Goal: Obtain resource: Obtain resource

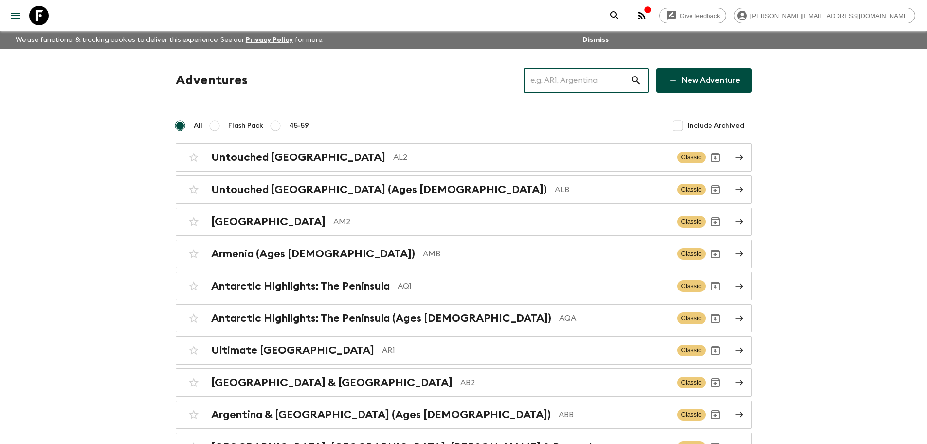
click at [578, 85] on input "text" at bounding box center [577, 80] width 107 height 27
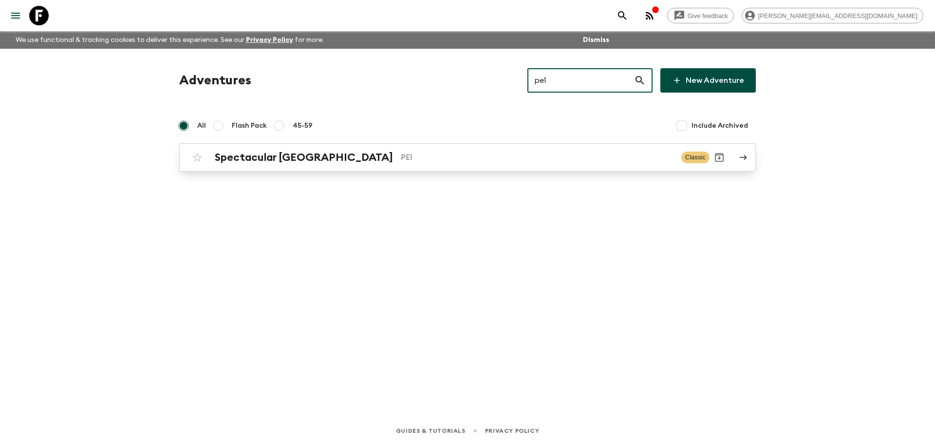
type input "pe1"
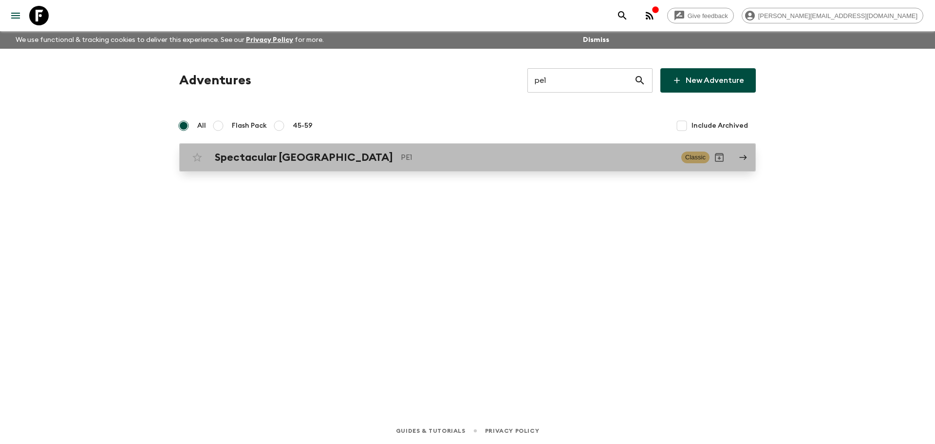
click at [495, 171] on link "Spectacular Peru PE1 Classic" at bounding box center [467, 157] width 576 height 28
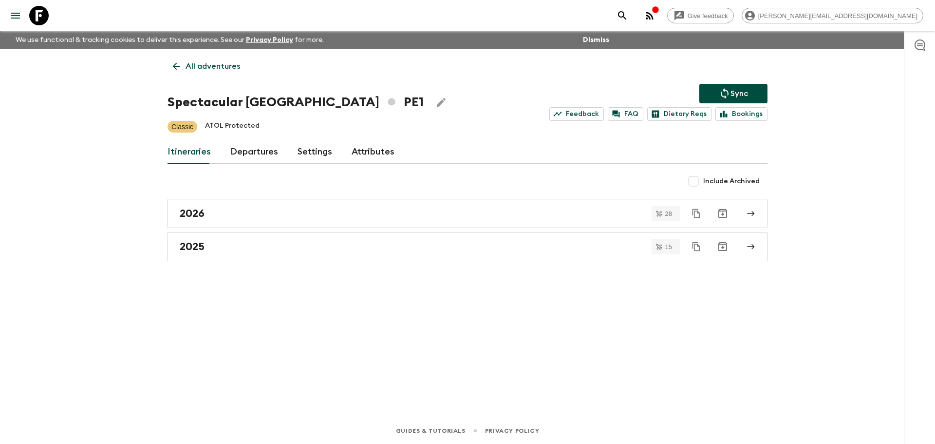
click at [259, 160] on link "Departures" at bounding box center [254, 151] width 48 height 23
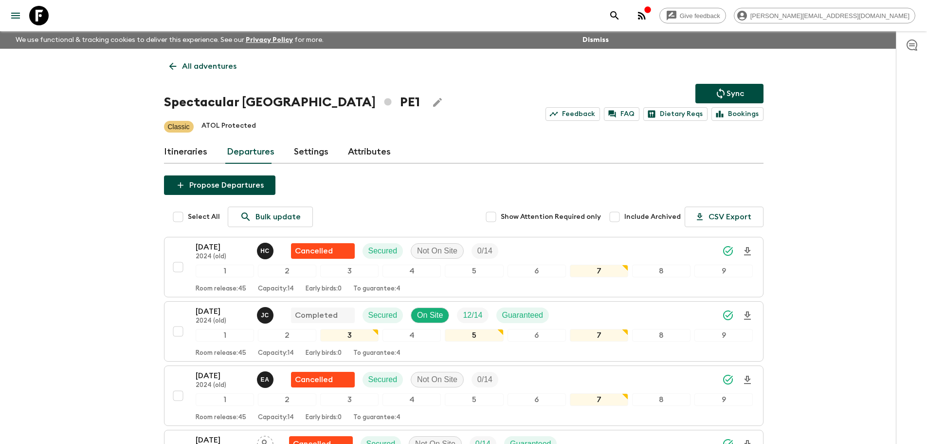
scroll to position [589, 0]
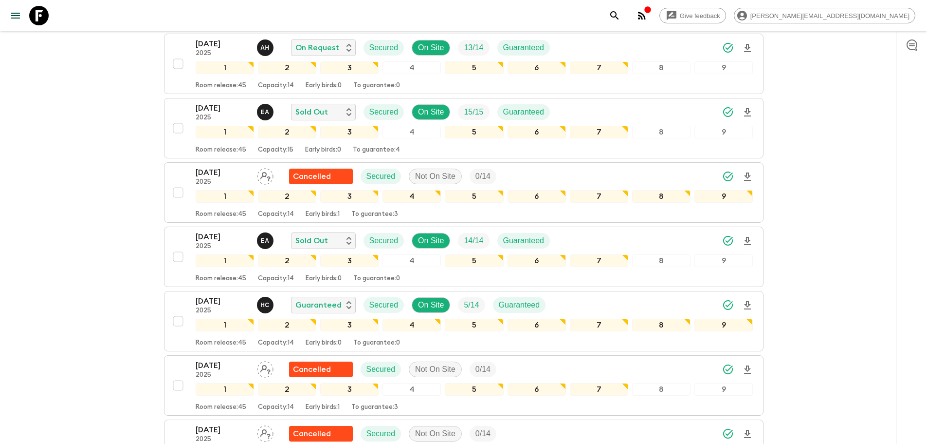
drag, startPoint x: 45, startPoint y: 13, endPoint x: 87, endPoint y: 13, distance: 41.4
click at [47, 13] on icon at bounding box center [38, 15] width 19 height 19
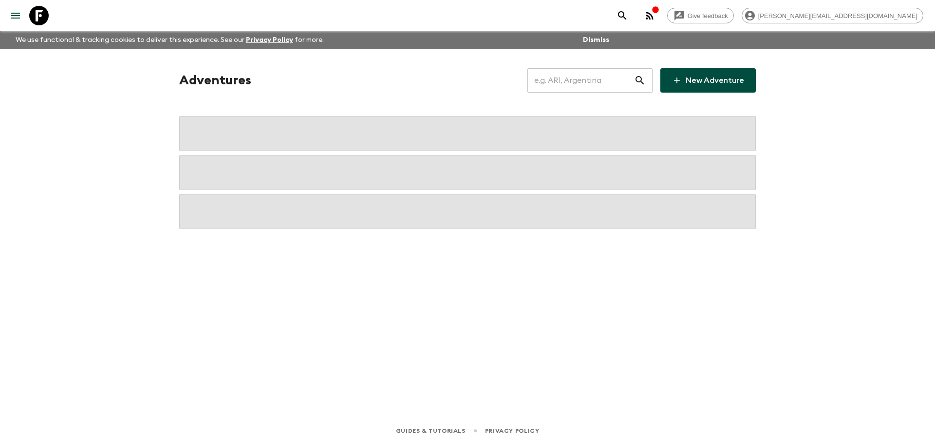
click at [616, 84] on input "text" at bounding box center [580, 80] width 107 height 27
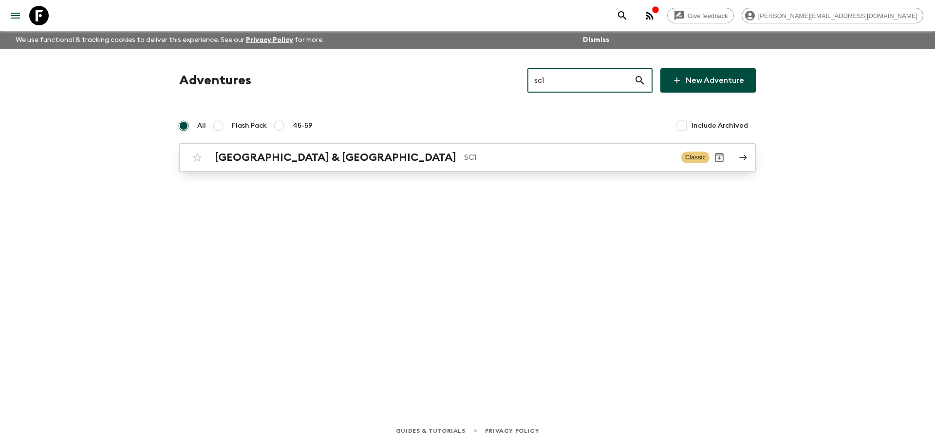
type input "sc1"
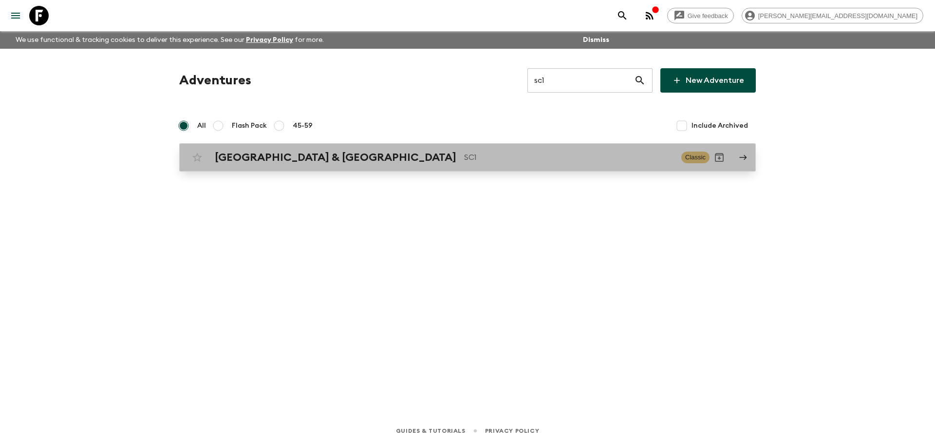
click at [464, 157] on p "SC1" at bounding box center [568, 157] width 209 height 12
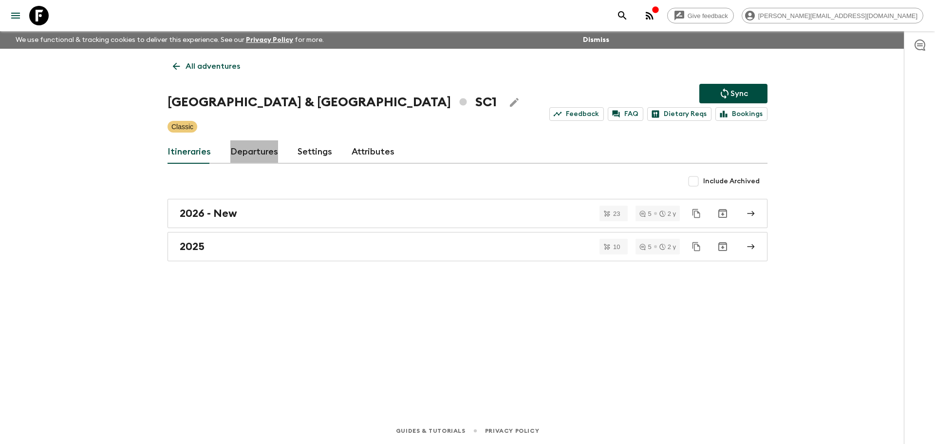
drag, startPoint x: 250, startPoint y: 157, endPoint x: 247, endPoint y: 141, distance: 16.3
click at [249, 157] on link "Departures" at bounding box center [254, 151] width 48 height 23
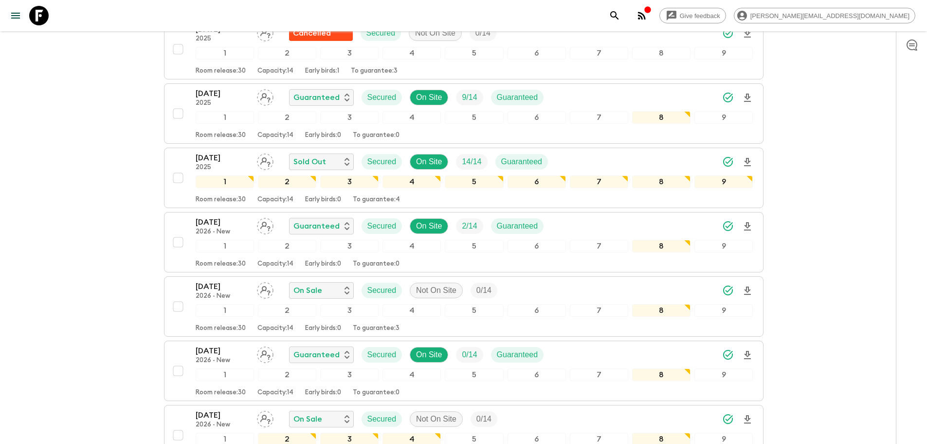
scroll to position [1292, 0]
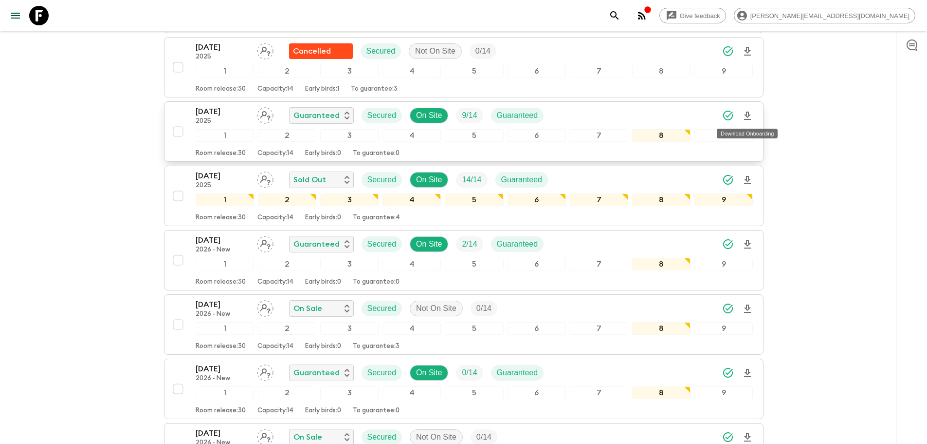
click at [745, 115] on icon "Download Onboarding" at bounding box center [747, 115] width 7 height 8
click at [35, 17] on icon at bounding box center [38, 15] width 19 height 19
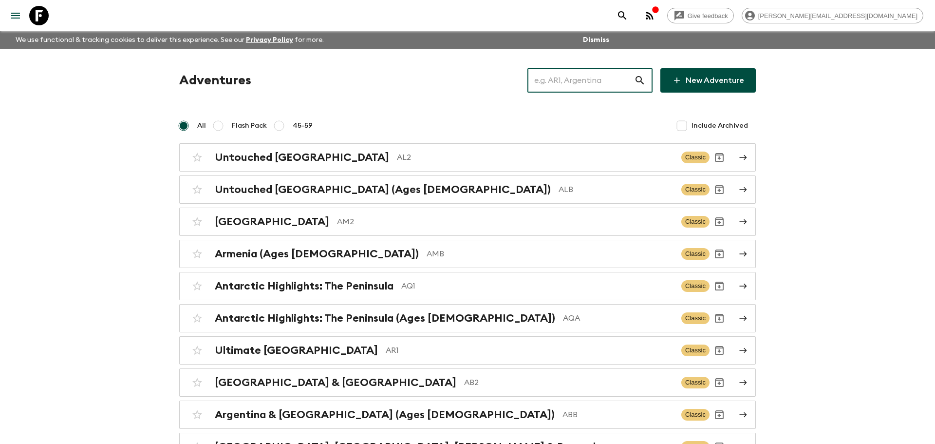
click at [562, 79] on input "text" at bounding box center [580, 80] width 107 height 27
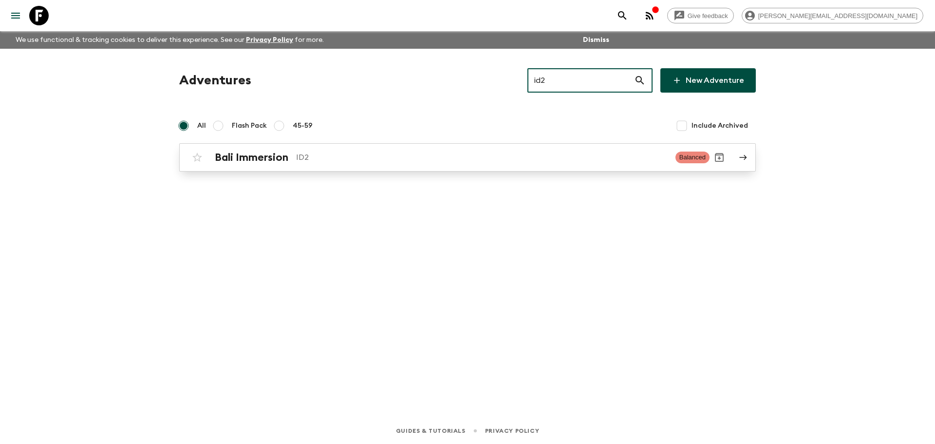
type input "id2"
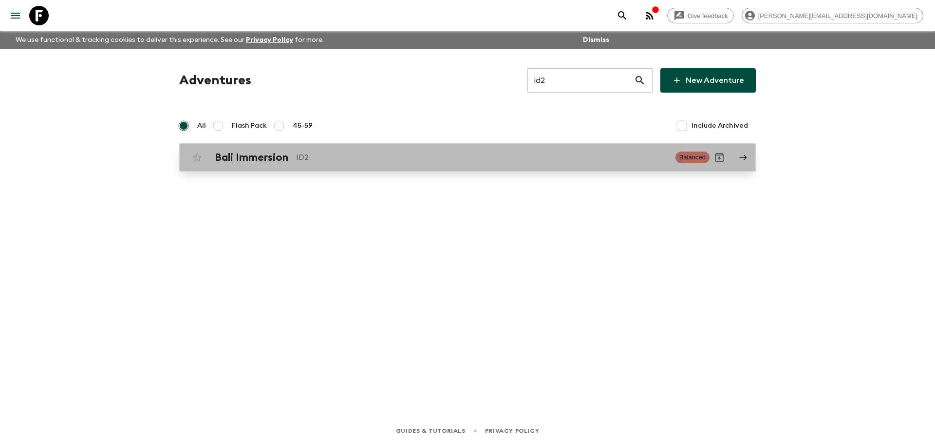
click at [407, 157] on p "ID2" at bounding box center [481, 157] width 371 height 12
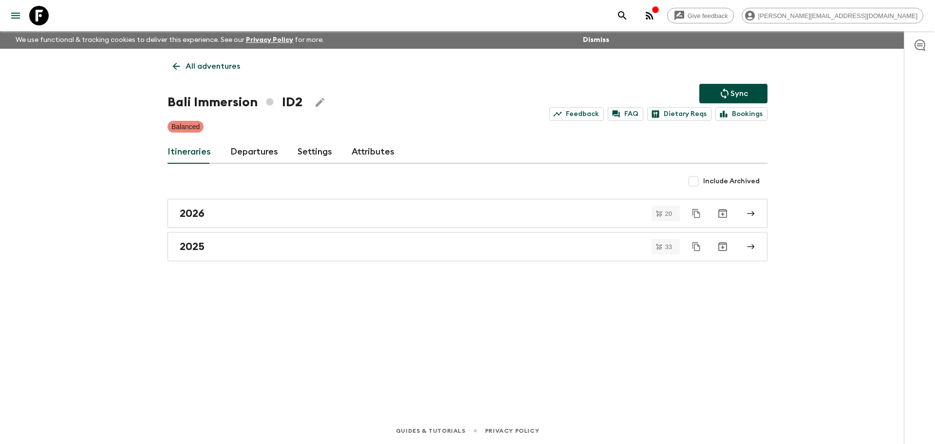
click at [276, 156] on div "Itineraries Departures Settings Attributes" at bounding box center [467, 151] width 600 height 23
click at [264, 153] on link "Departures" at bounding box center [254, 151] width 48 height 23
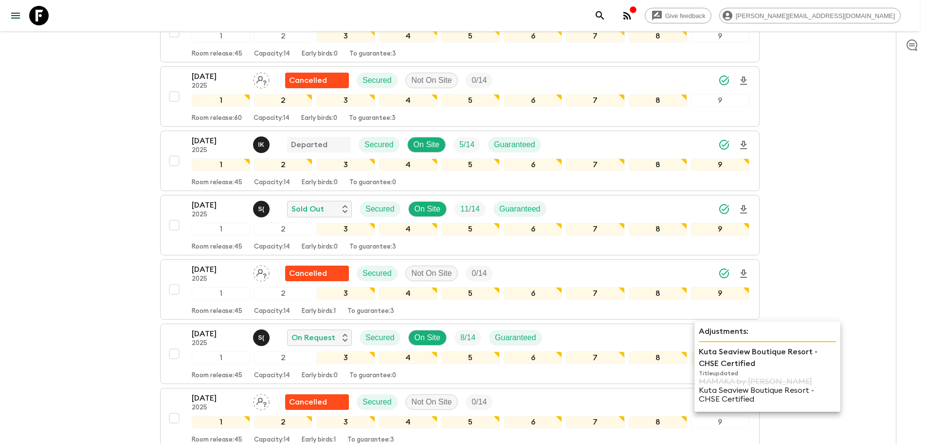
scroll to position [3007, 0]
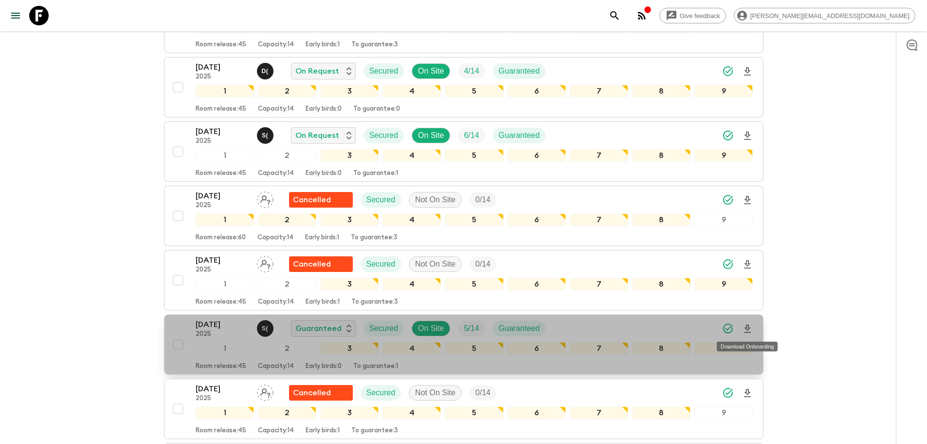
click at [749, 324] on icon "Download Onboarding" at bounding box center [747, 328] width 7 height 8
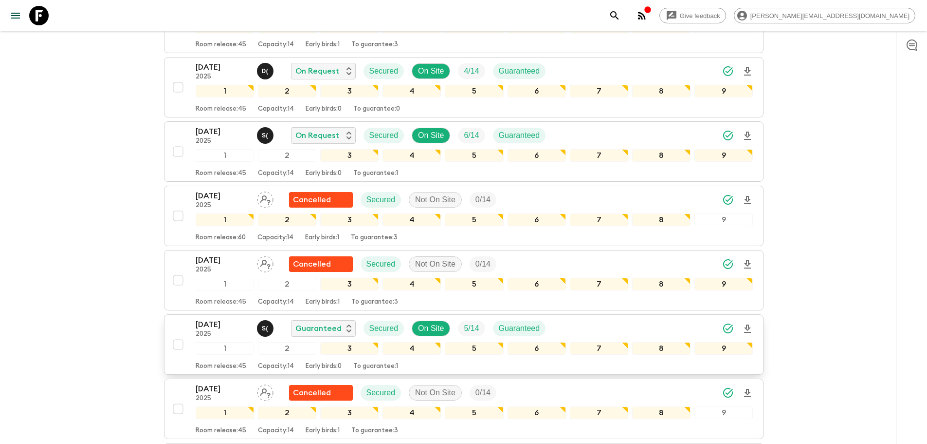
drag, startPoint x: 38, startPoint y: 12, endPoint x: 102, endPoint y: 21, distance: 64.9
click at [37, 12] on icon at bounding box center [38, 15] width 19 height 19
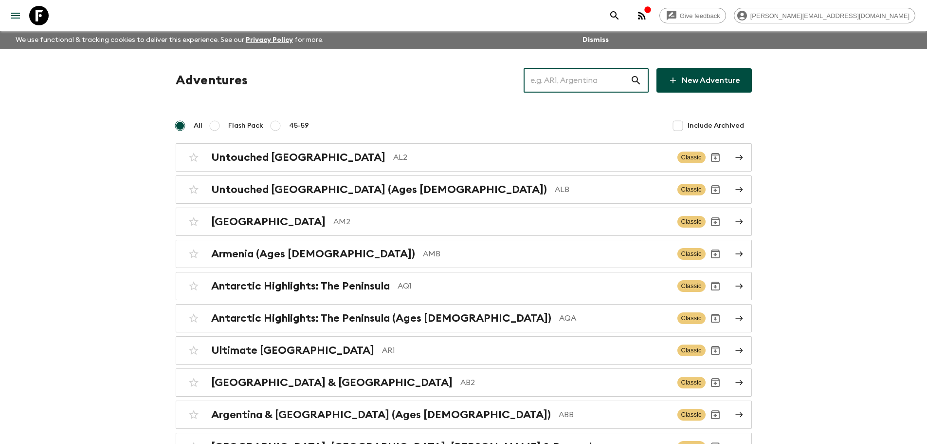
click at [599, 85] on input "text" at bounding box center [577, 80] width 107 height 27
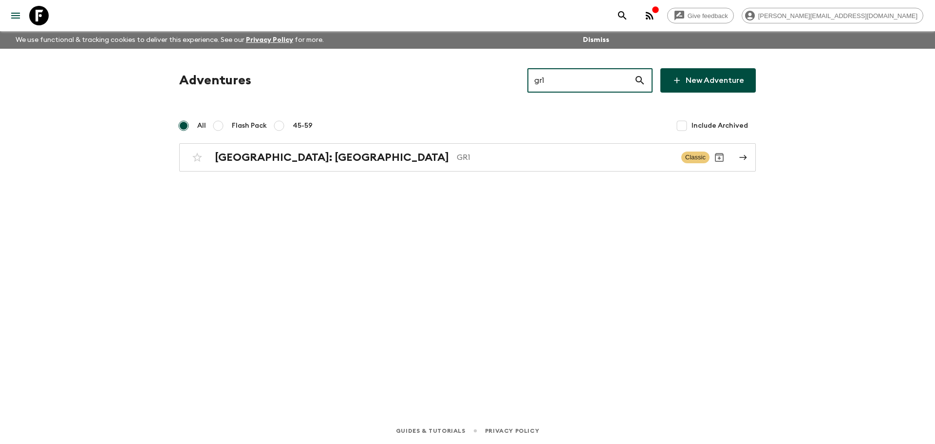
type input "gr1"
click at [459, 174] on div "Adventures gr1 ​ New Adventure All Flash Pack 45-59 Include Archived [GEOGRAPHI…" at bounding box center [467, 219] width 623 height 341
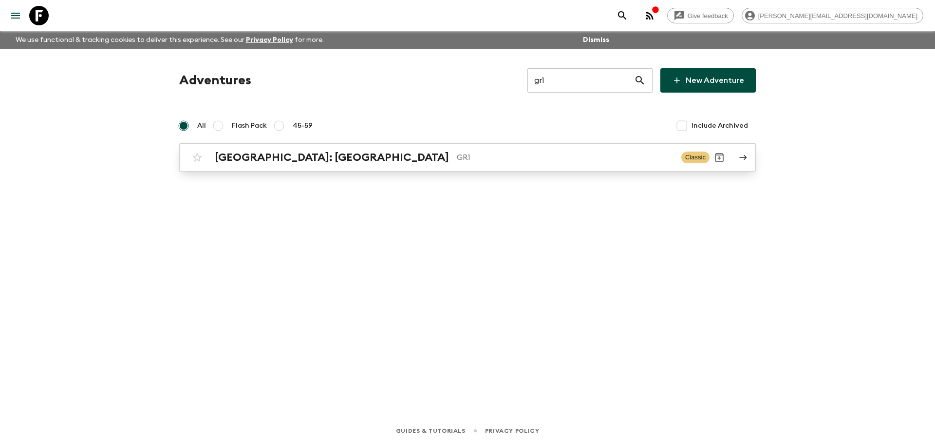
click at [461, 167] on div "[GEOGRAPHIC_DATA]: [GEOGRAPHIC_DATA] & the Islands GR1 Classic" at bounding box center [448, 157] width 522 height 19
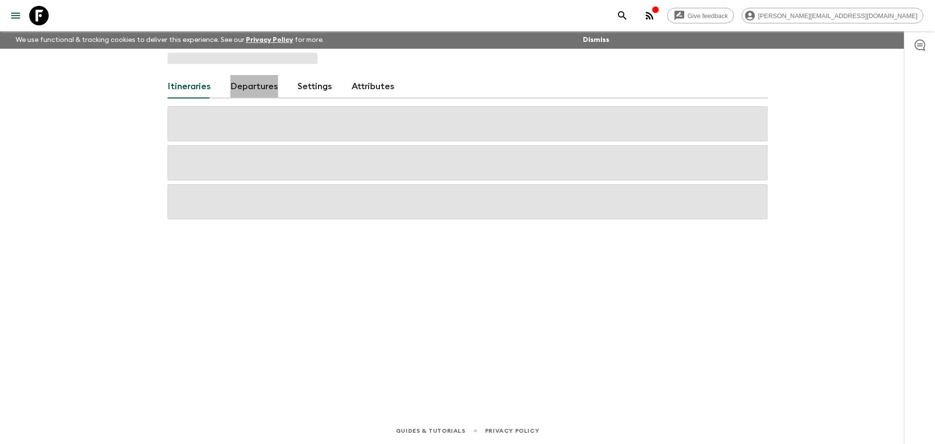
click at [266, 92] on link "Departures" at bounding box center [254, 86] width 48 height 23
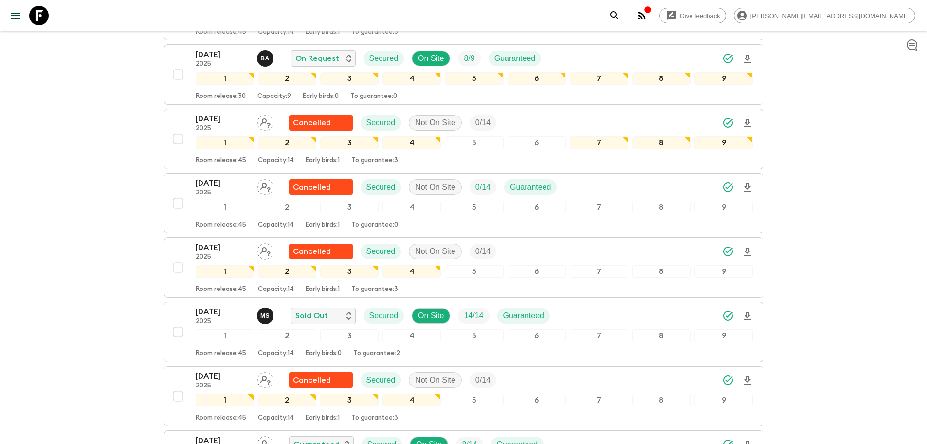
scroll to position [1339, 0]
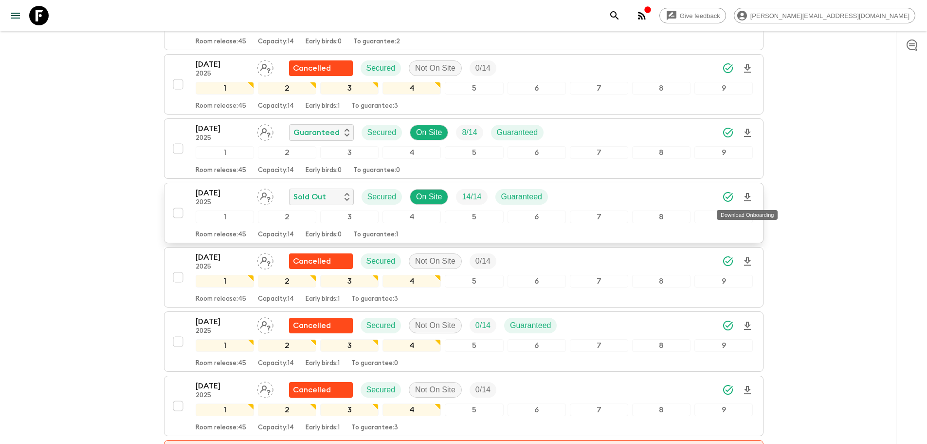
click at [746, 197] on icon "Download Onboarding" at bounding box center [747, 197] width 7 height 8
